Goal: Task Accomplishment & Management: Use online tool/utility

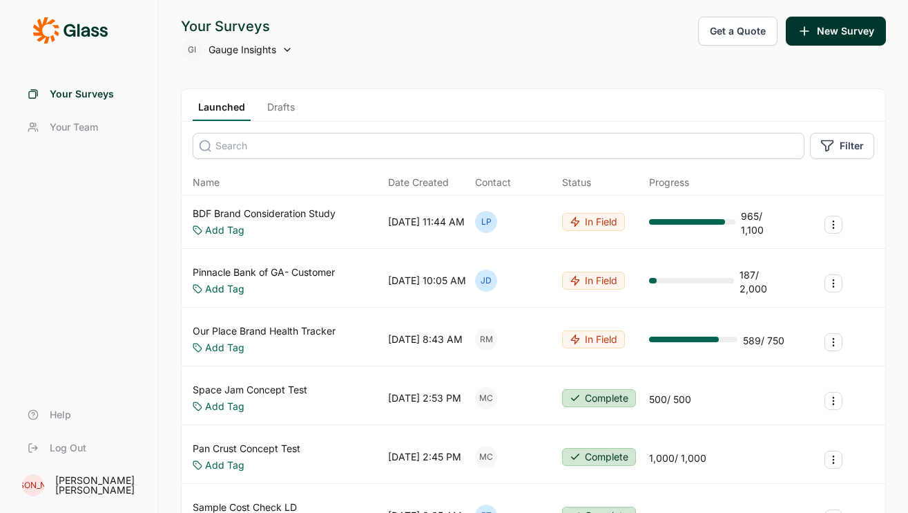
click at [263, 148] on input at bounding box center [499, 146] width 612 height 26
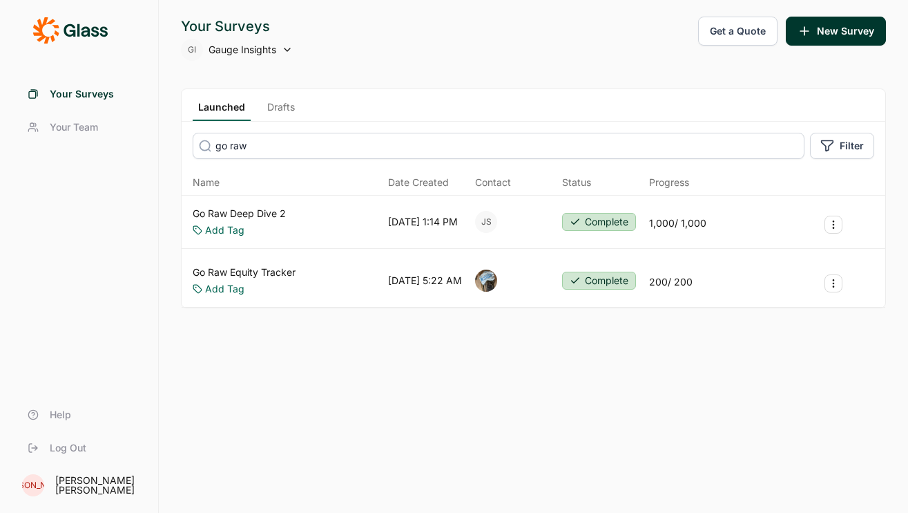
type input "go raw"
click at [272, 218] on link "Go Raw Deep Dive 2" at bounding box center [239, 214] width 93 height 14
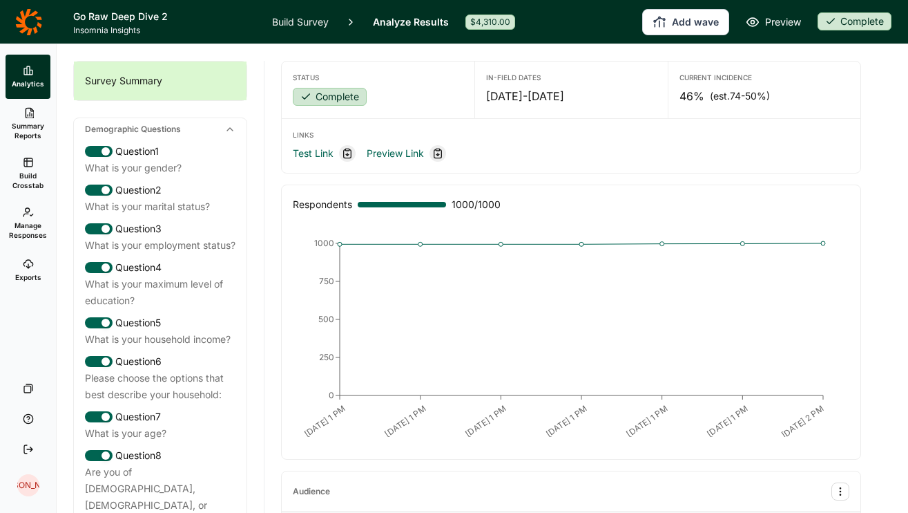
click at [30, 185] on span "Build Crosstab" at bounding box center [28, 180] width 34 height 19
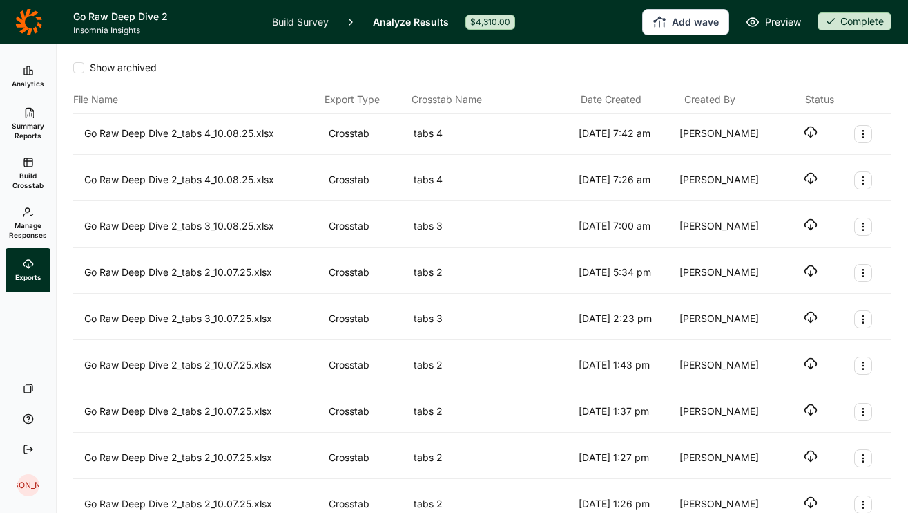
click at [814, 133] on icon "button" at bounding box center [811, 132] width 14 height 14
click at [78, 67] on div at bounding box center [78, 67] width 11 height 11
click at [73, 68] on input "Show archived" at bounding box center [73, 68] width 0 height 0
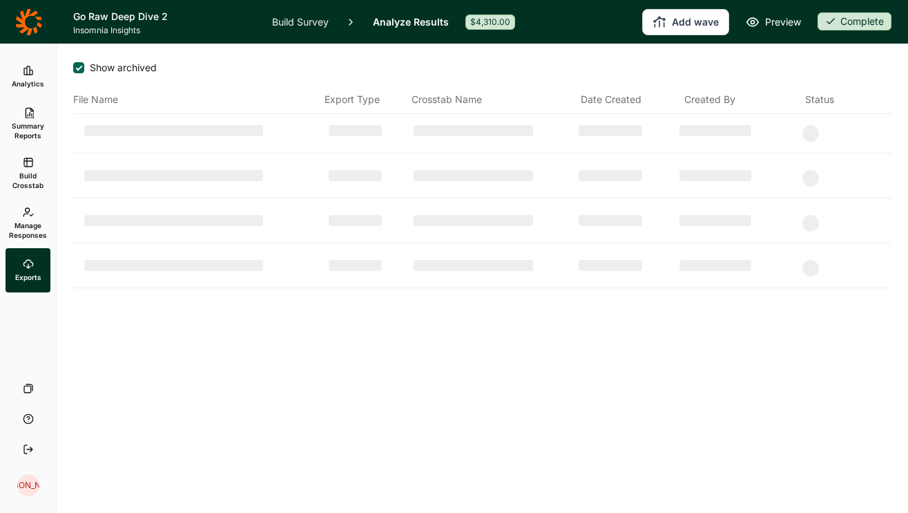
click at [78, 67] on div at bounding box center [79, 67] width 7 height 7
click at [73, 68] on input "Show archived" at bounding box center [73, 68] width 0 height 0
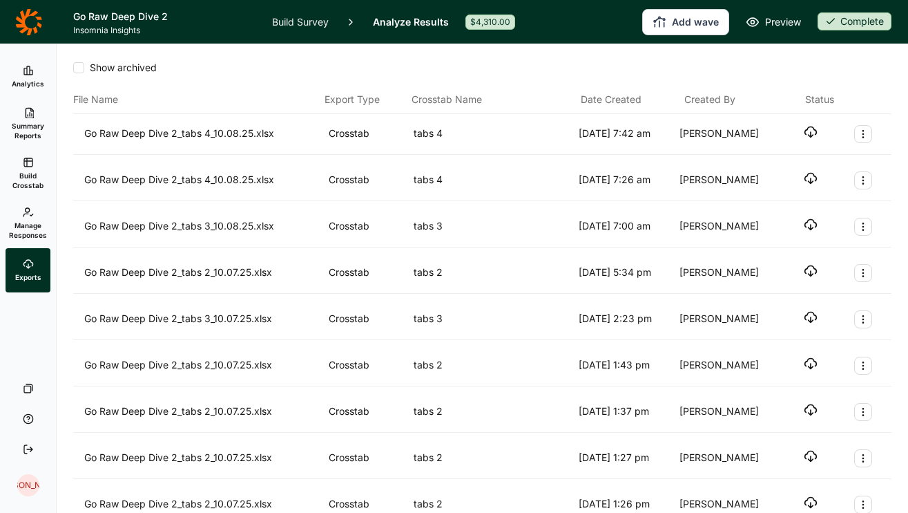
click at [78, 67] on div at bounding box center [78, 67] width 11 height 11
click at [73, 68] on input "Show archived" at bounding box center [73, 68] width 0 height 0
click at [79, 69] on div at bounding box center [79, 67] width 7 height 7
click at [73, 68] on input "Show archived" at bounding box center [73, 68] width 0 height 0
click at [79, 69] on div at bounding box center [78, 67] width 11 height 11
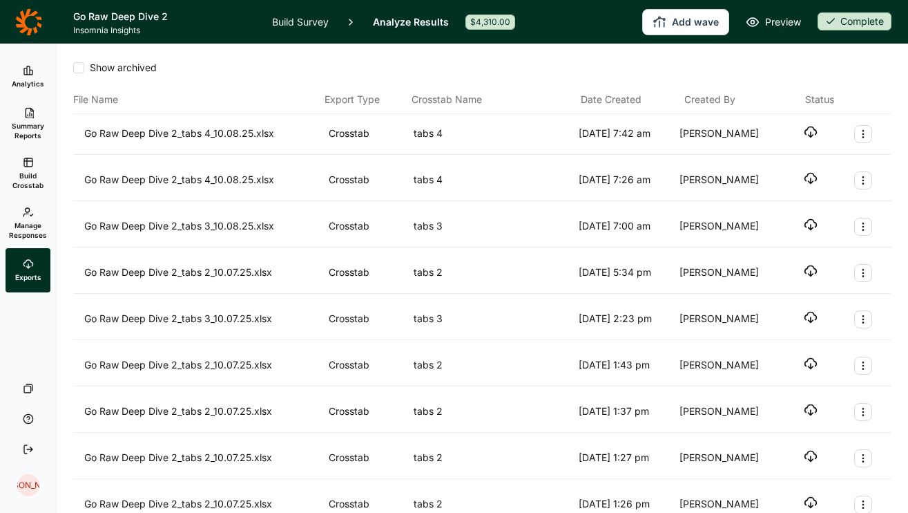
click at [73, 68] on input "Show archived" at bounding box center [73, 68] width 0 height 0
click at [83, 64] on div at bounding box center [78, 67] width 11 height 11
click at [73, 68] on input "Show archived" at bounding box center [73, 68] width 0 height 0
click at [84, 65] on span "Show archived" at bounding box center [120, 68] width 73 height 14
click at [73, 68] on input "Show archived" at bounding box center [73, 68] width 0 height 0
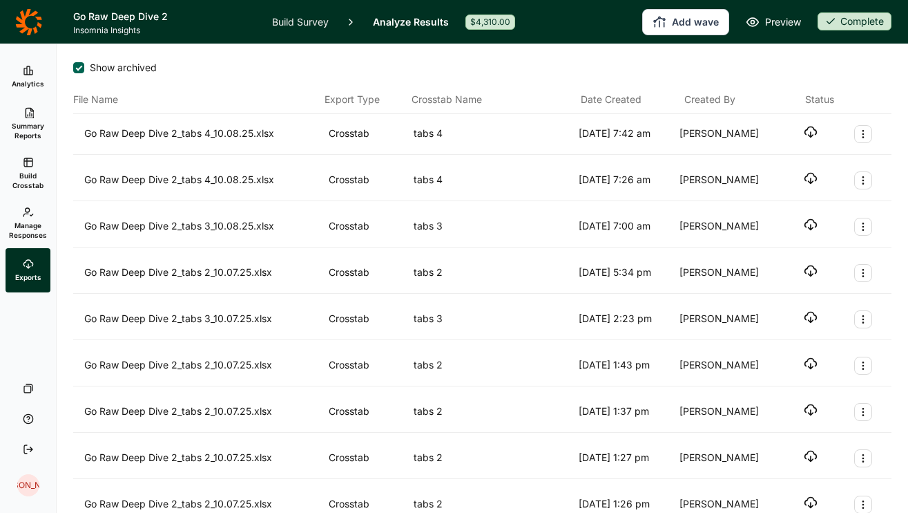
click at [84, 65] on span "Show archived" at bounding box center [120, 68] width 73 height 14
click at [73, 68] on input "Show archived" at bounding box center [73, 68] width 0 height 0
click at [74, 66] on div at bounding box center [78, 67] width 11 height 11
click at [73, 68] on input "Show archived" at bounding box center [73, 68] width 0 height 0
click at [83, 69] on div at bounding box center [78, 67] width 11 height 11
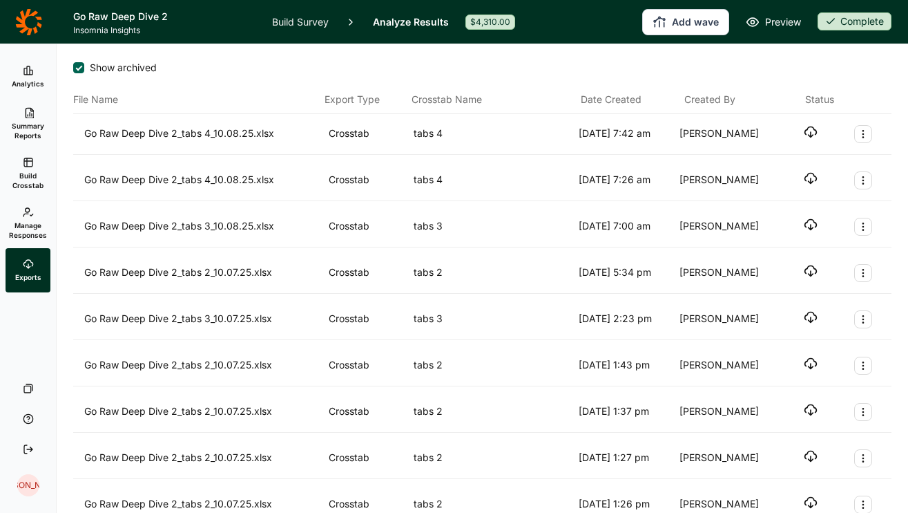
click at [73, 68] on input "Show archived" at bounding box center [73, 68] width 0 height 0
click at [80, 69] on div at bounding box center [78, 67] width 11 height 11
click at [73, 68] on input "Show archived" at bounding box center [73, 68] width 0 height 0
click at [81, 75] on div "Show archived" at bounding box center [482, 73] width 819 height 25
click at [81, 68] on div at bounding box center [78, 67] width 11 height 11
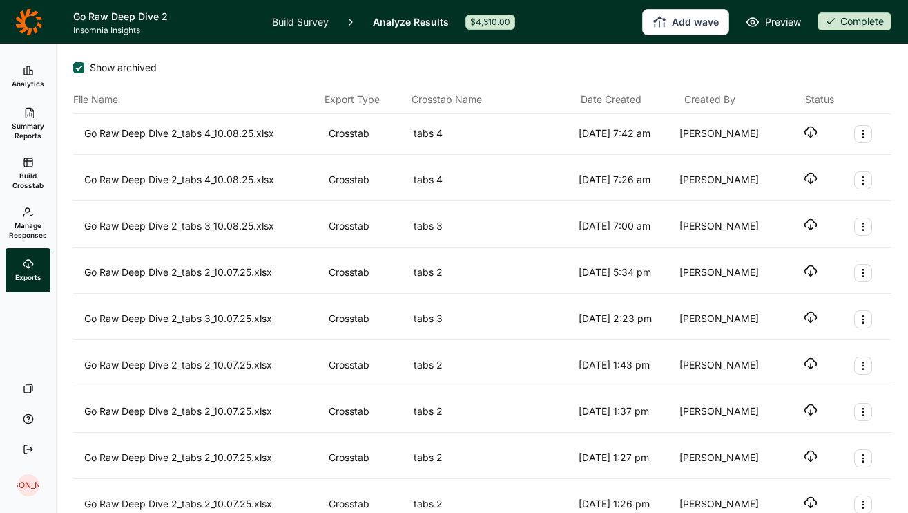
click at [73, 68] on input "Show archived" at bounding box center [73, 68] width 0 height 0
click at [35, 75] on link "Analytics" at bounding box center [28, 77] width 45 height 44
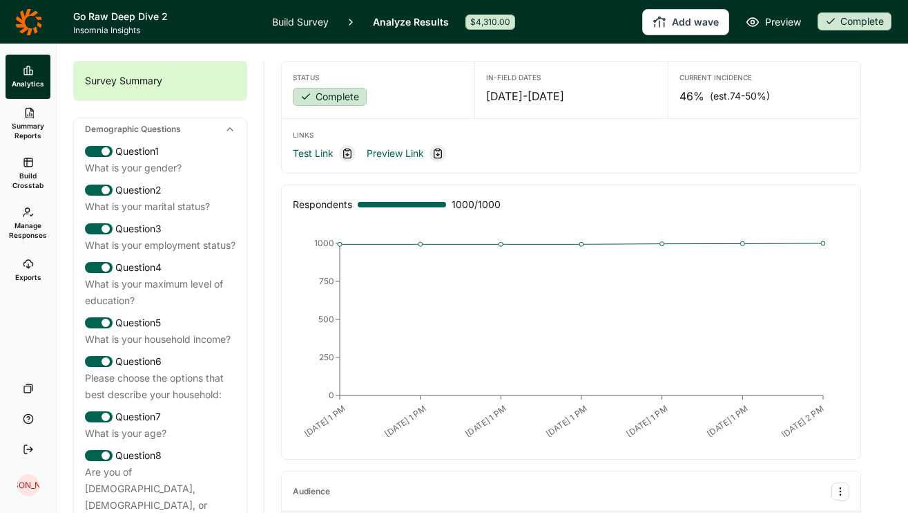
click at [21, 18] on icon at bounding box center [28, 22] width 27 height 28
